Goal: Check status: Check status

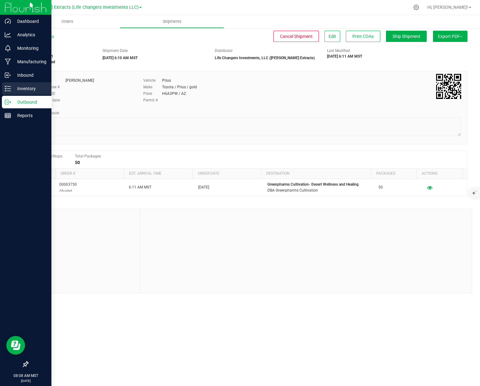
click at [11, 88] on p "Inventory" at bounding box center [30, 89] width 38 height 8
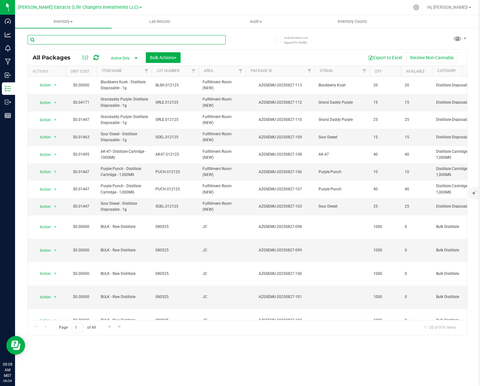
click at [102, 42] on input "text" at bounding box center [127, 39] width 198 height 9
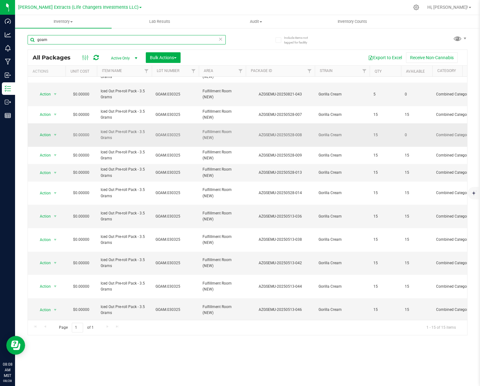
scroll to position [21, 0]
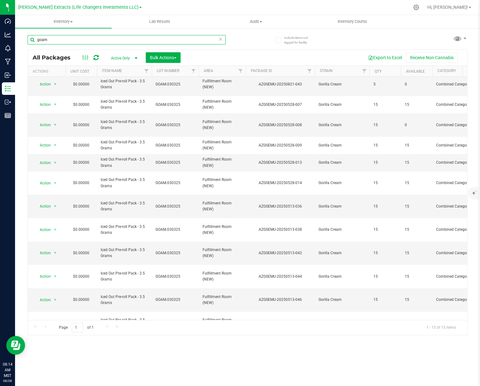
click at [82, 40] on input "goam" at bounding box center [127, 39] width 198 height 9
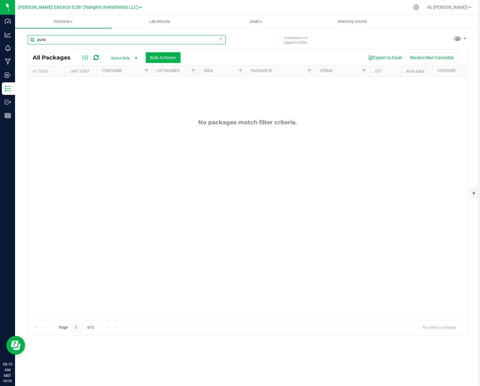
click at [62, 39] on input "punk" at bounding box center [127, 39] width 198 height 9
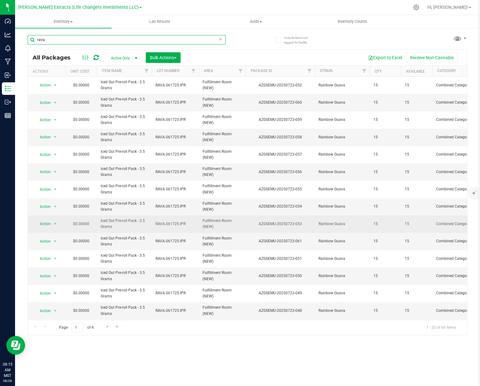
scroll to position [108, 0]
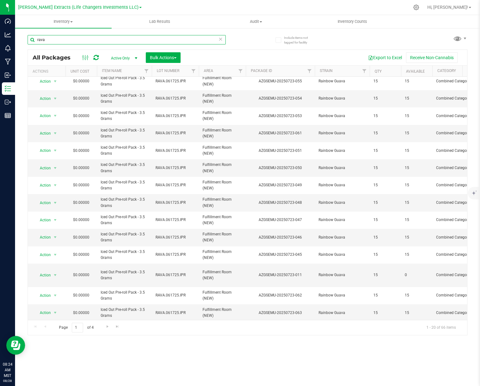
click at [72, 41] on input "rava" at bounding box center [127, 39] width 198 height 9
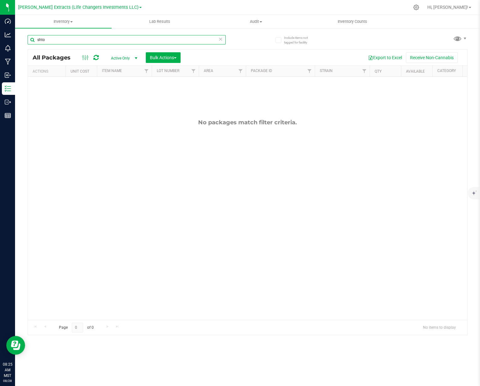
click at [72, 36] on input "shto" at bounding box center [127, 39] width 198 height 9
click at [110, 43] on input "trsh" at bounding box center [127, 39] width 198 height 9
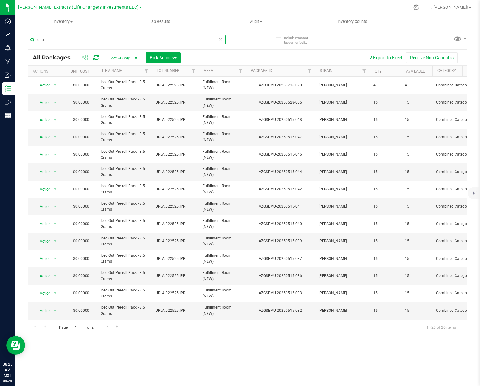
type input "urla"
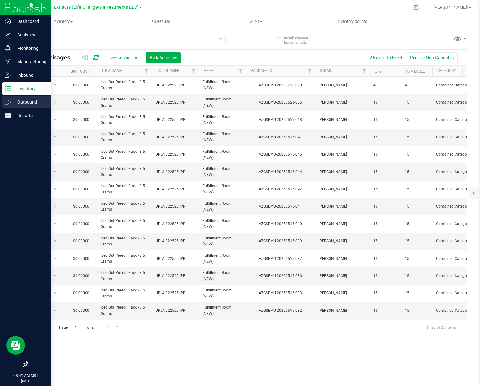
click at [8, 100] on icon at bounding box center [8, 102] width 6 height 6
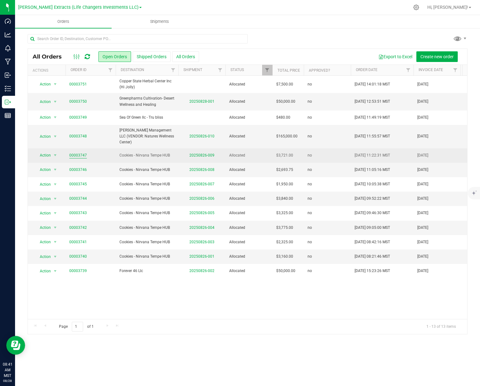
click at [77, 157] on link "00003747" at bounding box center [78, 156] width 18 height 6
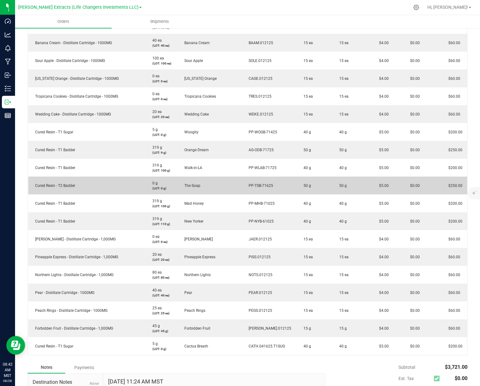
scroll to position [665, 0]
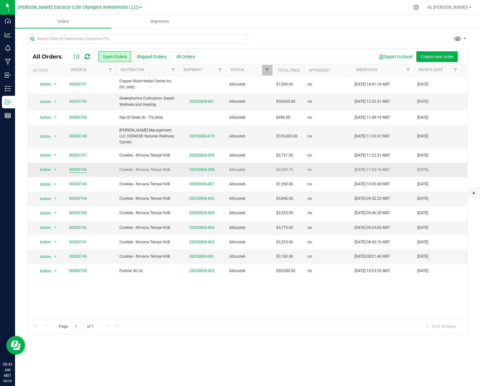
click at [69, 168] on link "00003746" at bounding box center [78, 170] width 18 height 6
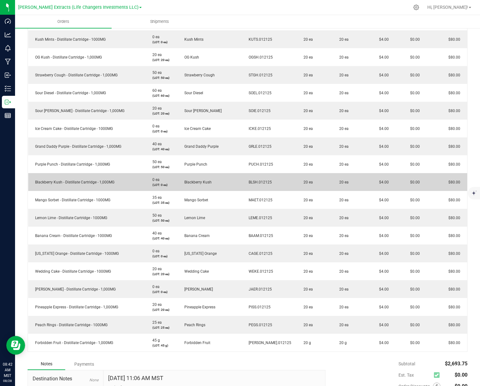
scroll to position [405, 0]
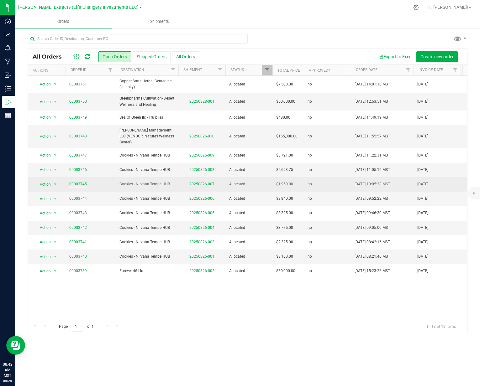
click at [77, 183] on link "00003745" at bounding box center [78, 184] width 18 height 6
click at [73, 185] on link "00003745" at bounding box center [78, 184] width 18 height 6
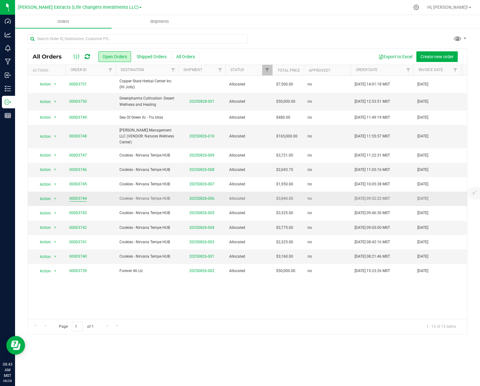
click at [74, 198] on link "00003744" at bounding box center [78, 199] width 18 height 6
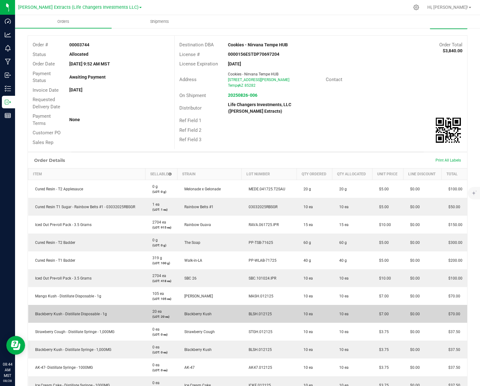
scroll to position [23, 0]
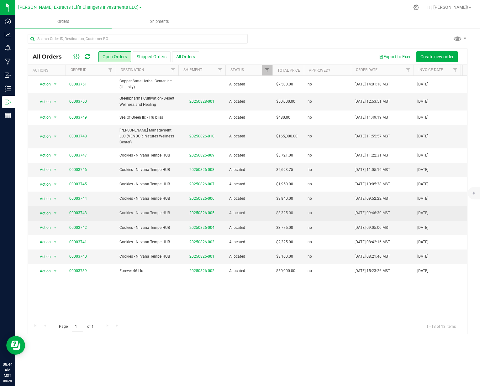
click at [78, 212] on link "00003743" at bounding box center [78, 213] width 18 height 6
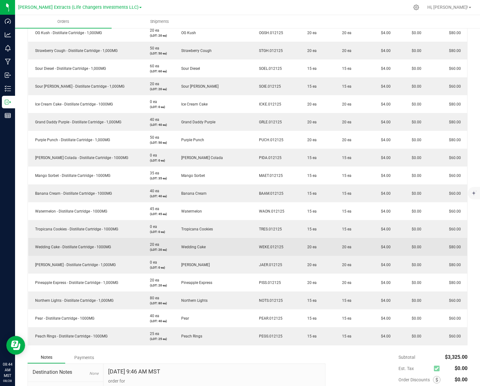
scroll to position [574, 0]
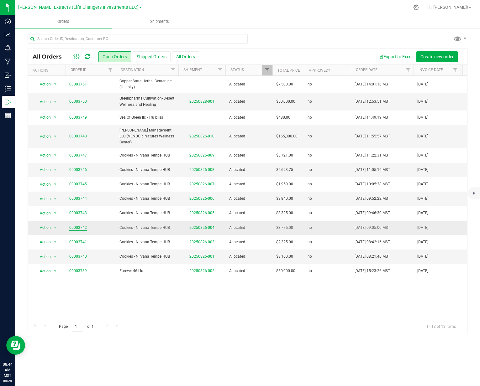
click at [82, 228] on link "00003742" at bounding box center [78, 228] width 18 height 6
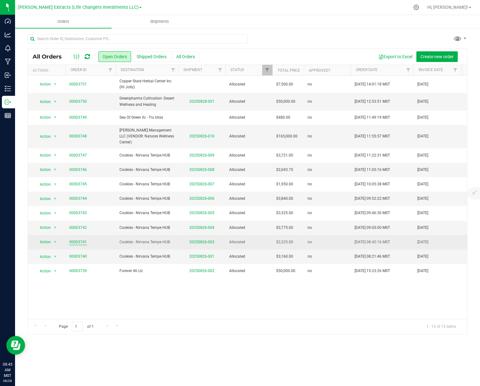
click at [81, 242] on link "00003741" at bounding box center [78, 242] width 18 height 6
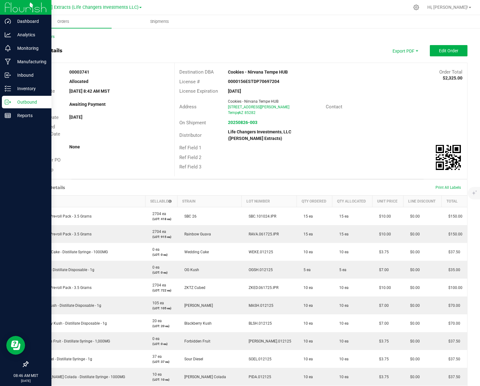
click at [3, 103] on div "Outbound" at bounding box center [27, 102] width 50 height 13
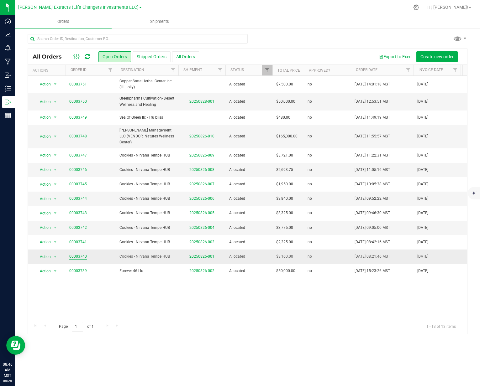
click at [74, 256] on link "00003740" at bounding box center [78, 257] width 18 height 6
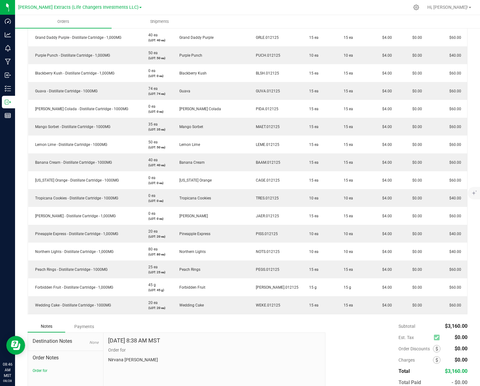
scroll to position [794, 0]
